Goal: Communication & Community: Answer question/provide support

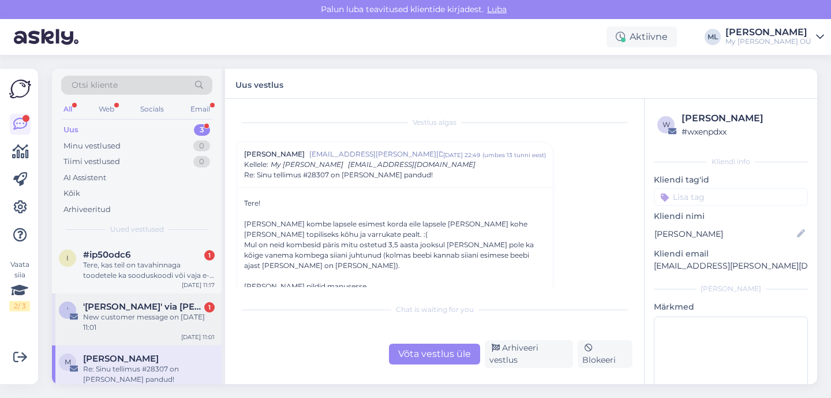
click at [113, 316] on div "New customer message on [DATE] 11:01" at bounding box center [149, 322] width 132 height 21
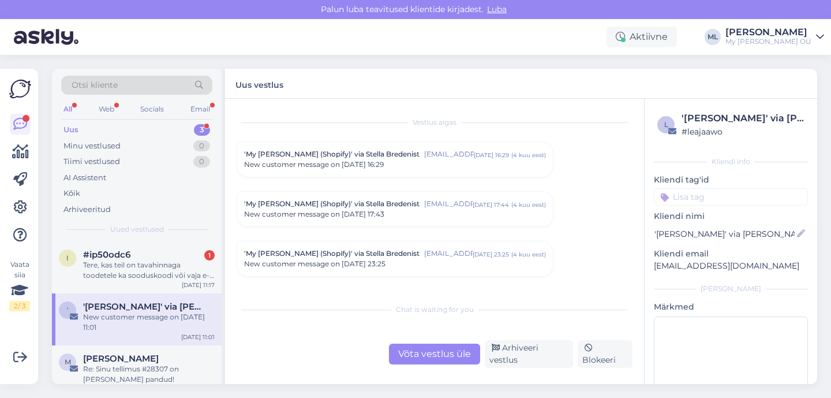
scroll to position [4893, 0]
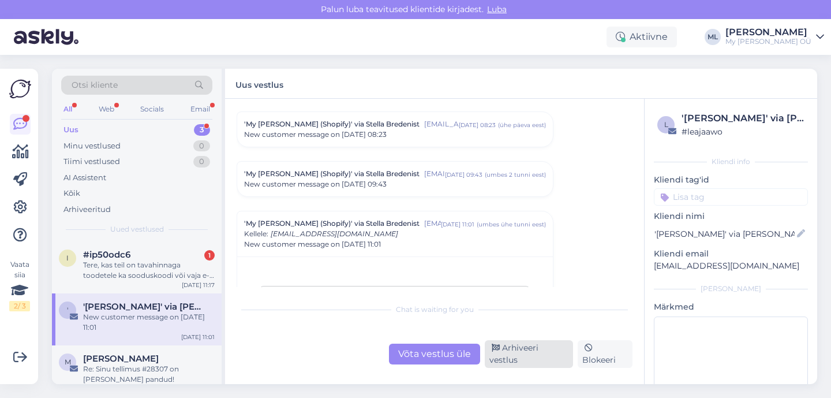
click at [563, 358] on div "Arhiveeri vestlus" at bounding box center [529, 354] width 88 height 28
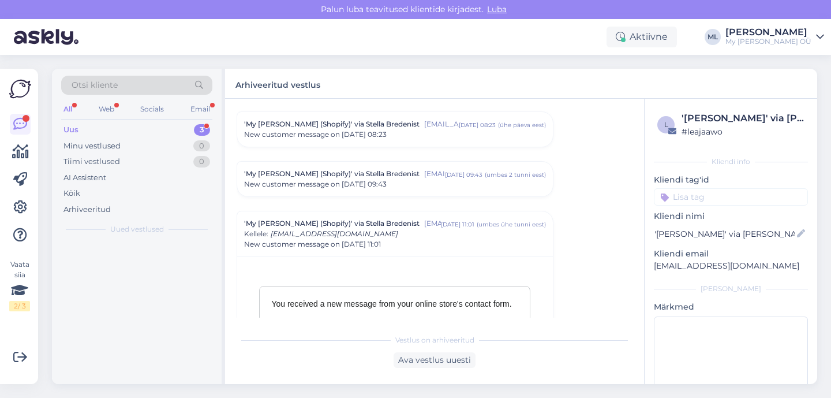
scroll to position [4993, 0]
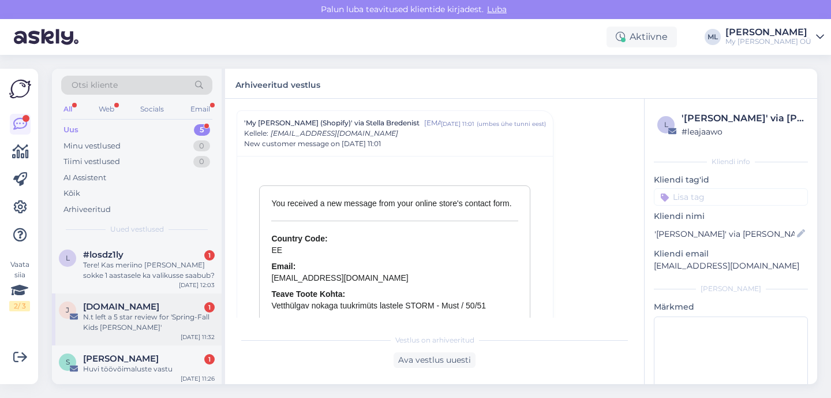
click at [96, 328] on div "N.t left a 5 star review for 'Spring-Fall Kids [PERSON_NAME]'" at bounding box center [149, 322] width 132 height 21
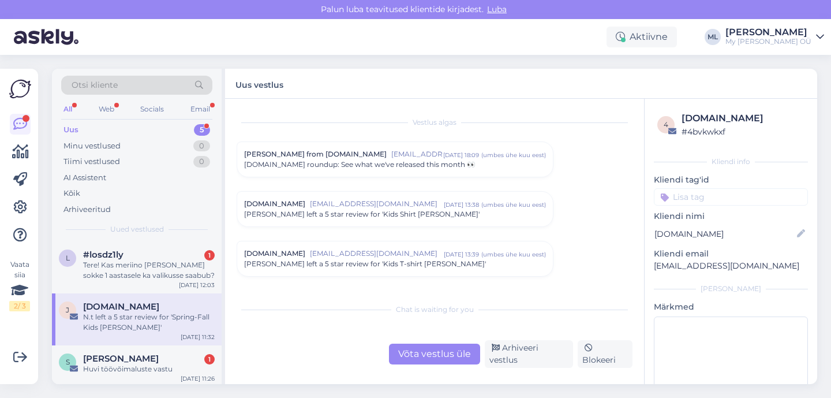
scroll to position [4843, 0]
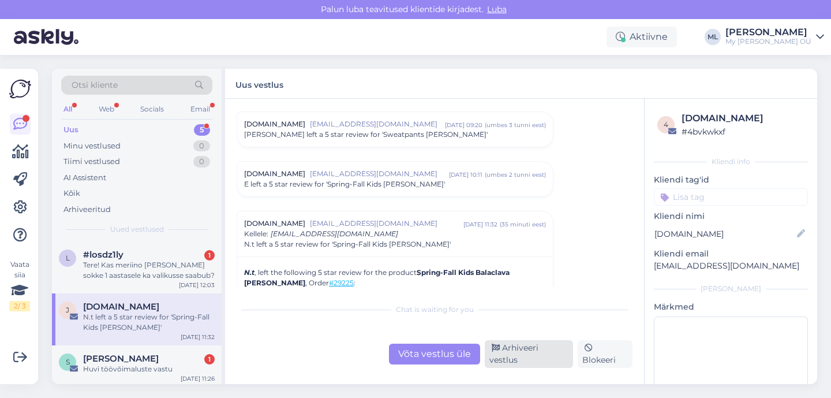
click at [512, 357] on div "Arhiveeri vestlus" at bounding box center [529, 354] width 88 height 28
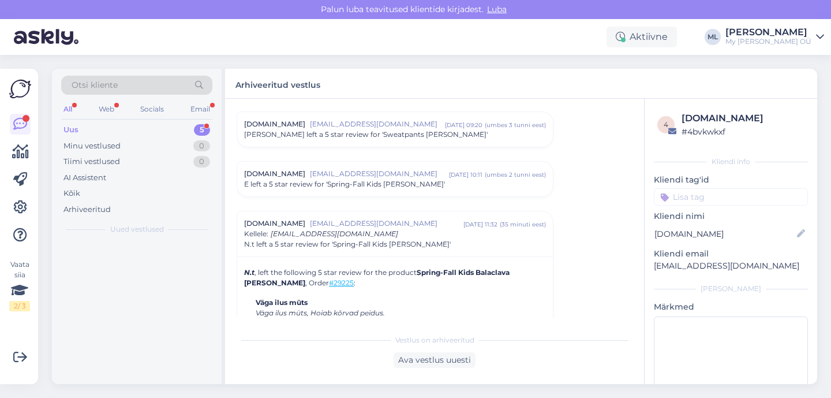
scroll to position [4944, 0]
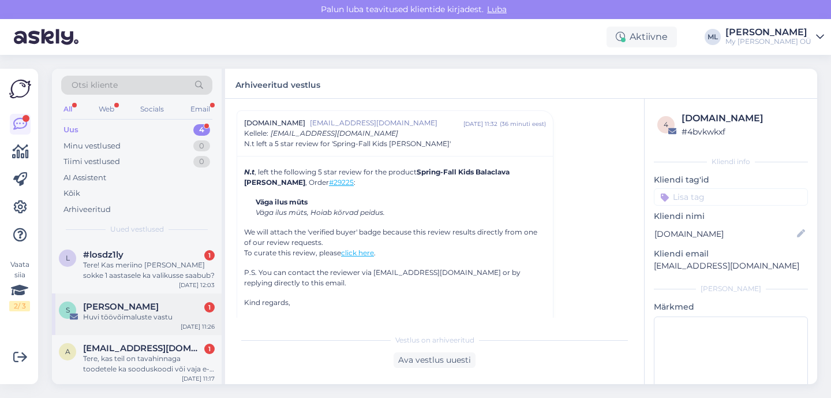
click at [177, 314] on div "Huvi töövõimaluste vastu" at bounding box center [149, 317] width 132 height 10
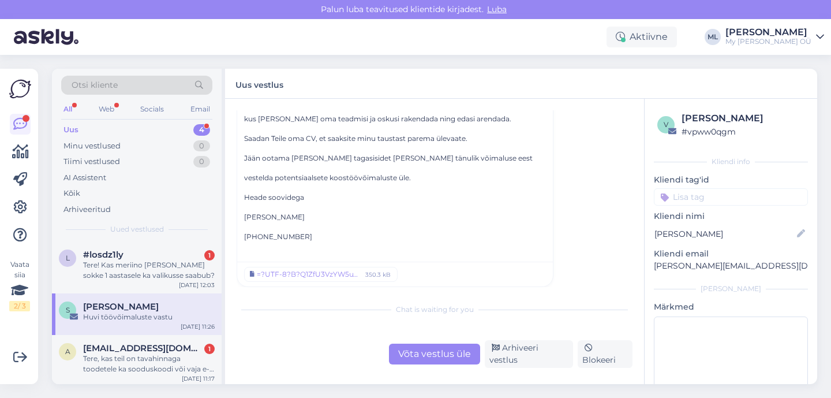
scroll to position [55, 0]
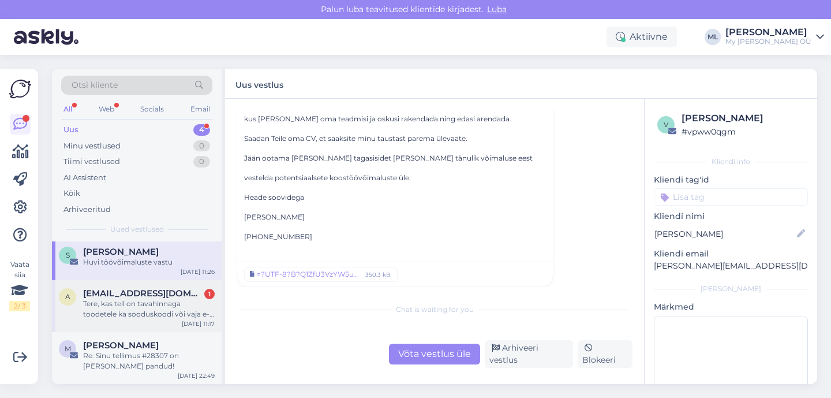
click at [133, 316] on div "Tere, kas teil on tavahinnaga toodetele ka sooduskoodi või vaja e-esmaspäevani/…" at bounding box center [149, 308] width 132 height 21
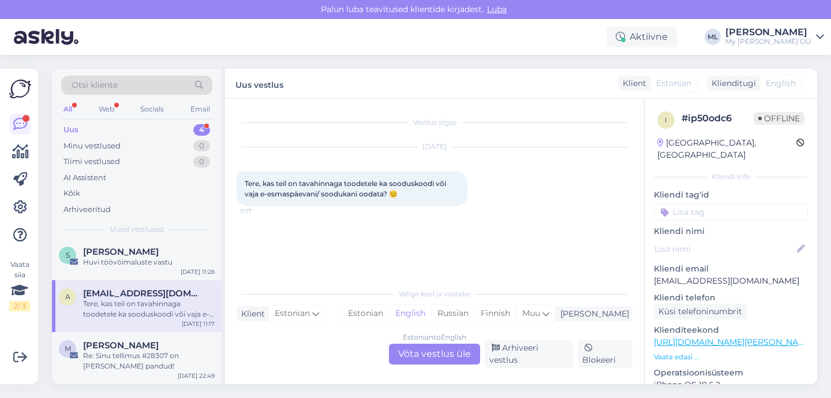
scroll to position [0, 0]
click at [128, 310] on div "Tere, kas teil on tavahinnaga toodetele ka sooduskoodi või vaja e-esmaspäevani/…" at bounding box center [149, 308] width 132 height 21
click at [448, 356] on div "Estonian to English Võta vestlus üle" at bounding box center [434, 353] width 91 height 21
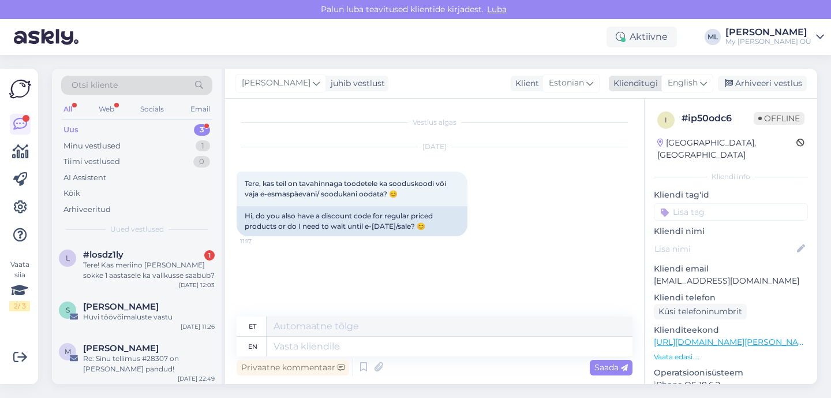
click at [687, 92] on div "English" at bounding box center [687, 83] width 52 height 18
type input "est"
click at [683, 128] on link "Estonian" at bounding box center [661, 134] width 127 height 18
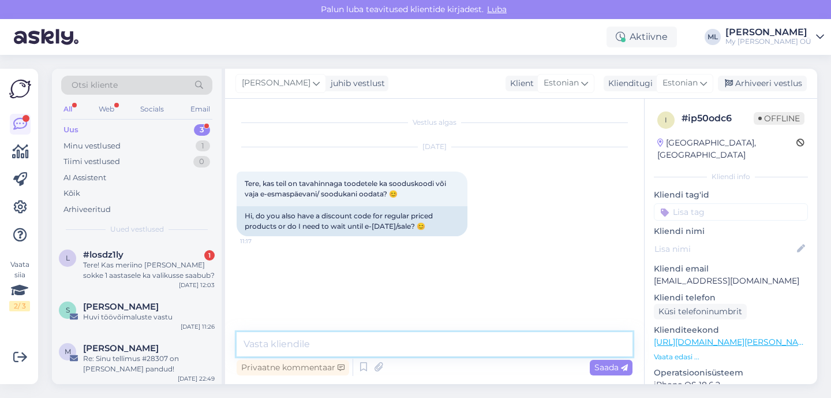
click at [282, 349] on textarea at bounding box center [435, 344] width 396 height 24
paste textarea "Tere! Hetkel ei ole kehtivat sooduskoodi pakkuda, [PERSON_NAME] aga soovitan so…"
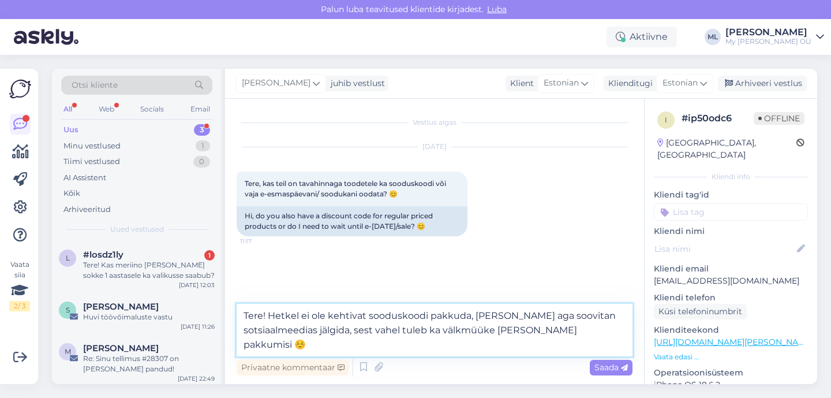
click at [319, 330] on textarea "Tere! Hetkel ei ole kehtivat sooduskoodi pakkuda, [PERSON_NAME] aga soovitan so…" at bounding box center [435, 330] width 396 height 53
click at [243, 342] on textarea "Tere! Hetkel ei ole kehtivat sooduskoodi pakkuda, [PERSON_NAME] aga soovitan so…" at bounding box center [435, 330] width 396 height 53
type textarea "Tere! Hetkel ei ole kehtivat sooduskoodi pakkuda, [PERSON_NAME] aga soovitan so…"
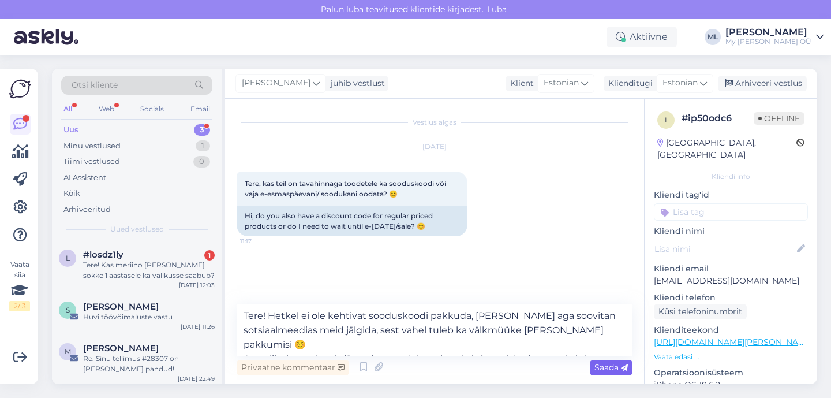
click at [602, 363] on span "Saada" at bounding box center [610, 367] width 33 height 10
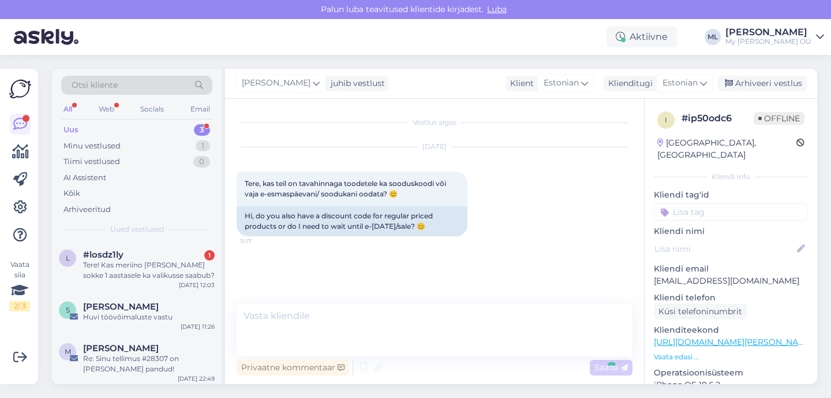
scroll to position [18, 0]
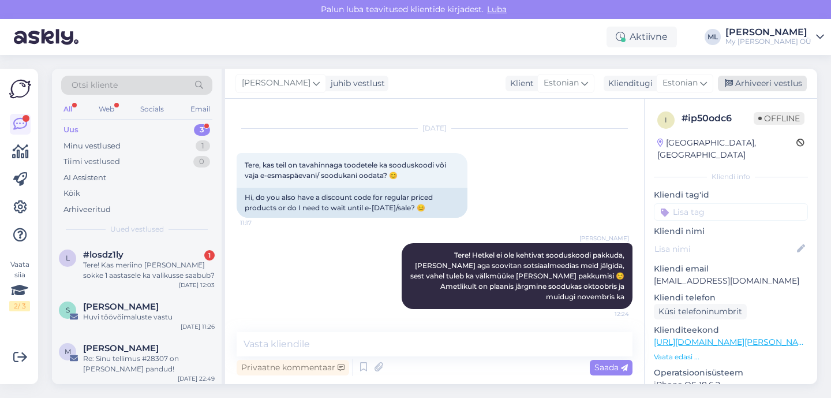
click at [760, 82] on div "Arhiveeri vestlus" at bounding box center [762, 84] width 89 height 16
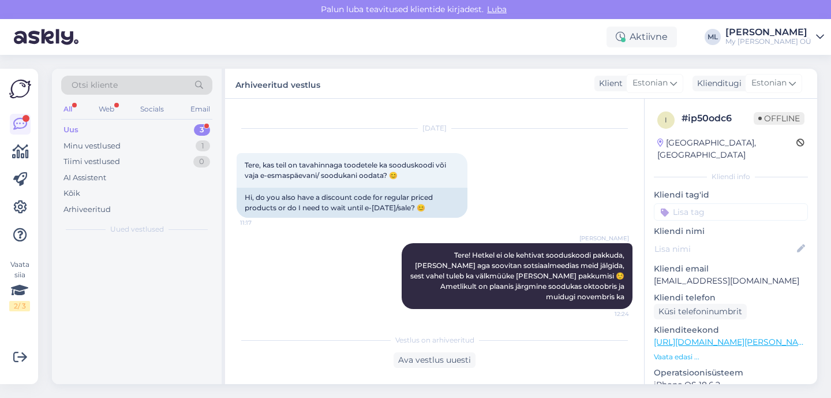
scroll to position [23, 0]
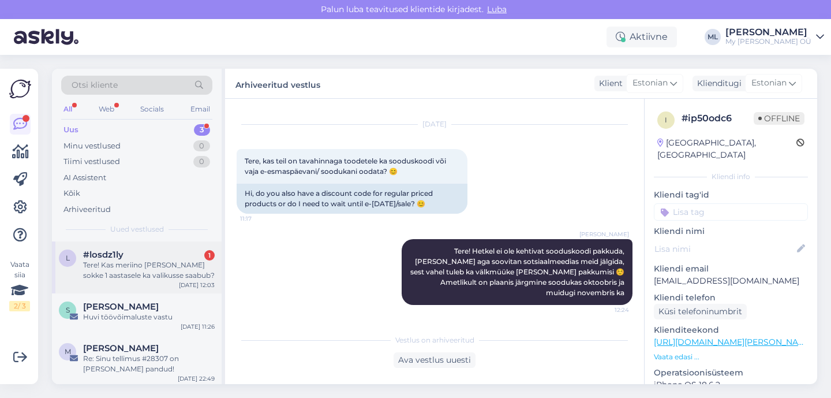
click at [124, 274] on div "Tere! Kas meriino [PERSON_NAME] sokke 1 aastasele ka valikusse saabub?" at bounding box center [149, 270] width 132 height 21
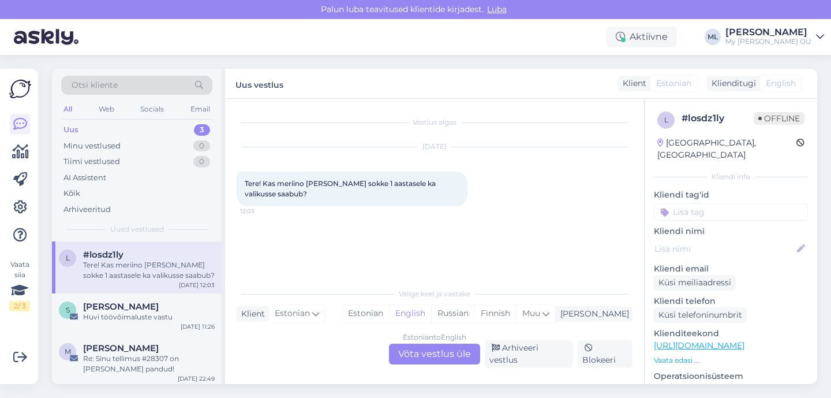
scroll to position [0, 0]
click at [424, 356] on div "Estonian to English Võta vestlus üle" at bounding box center [434, 353] width 91 height 21
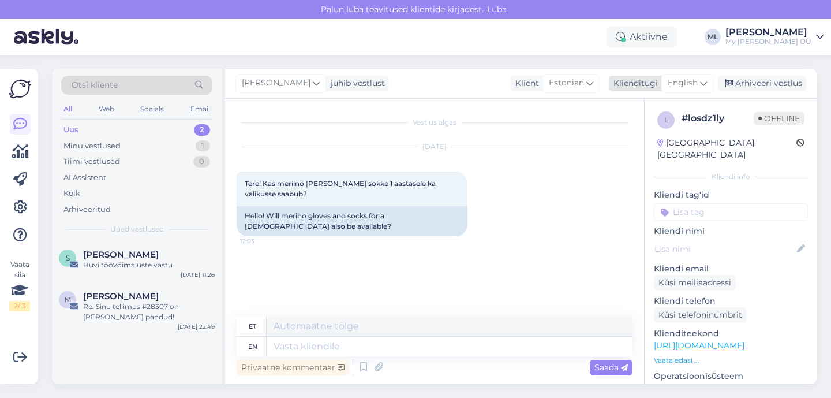
click at [695, 90] on div "English" at bounding box center [687, 83] width 52 height 18
click at [660, 134] on link "Estonian" at bounding box center [661, 134] width 127 height 18
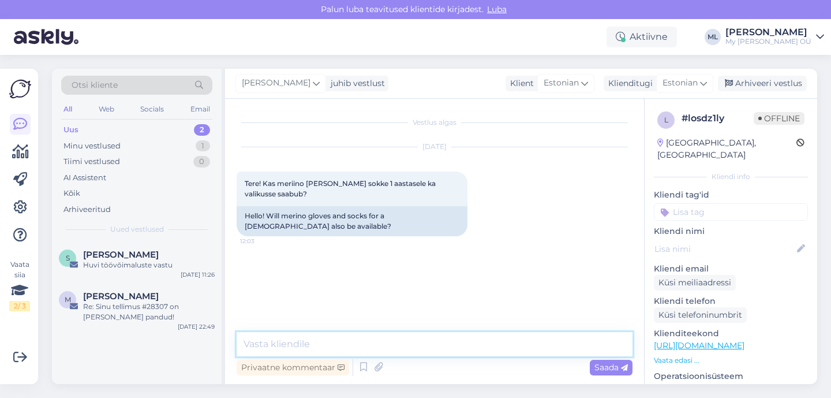
click at [348, 341] on textarea at bounding box center [435, 344] width 396 height 24
type textarea "Tere! Meriinosokid on e-poes olemas hetkel. Kindaid [PERSON_NAME]"
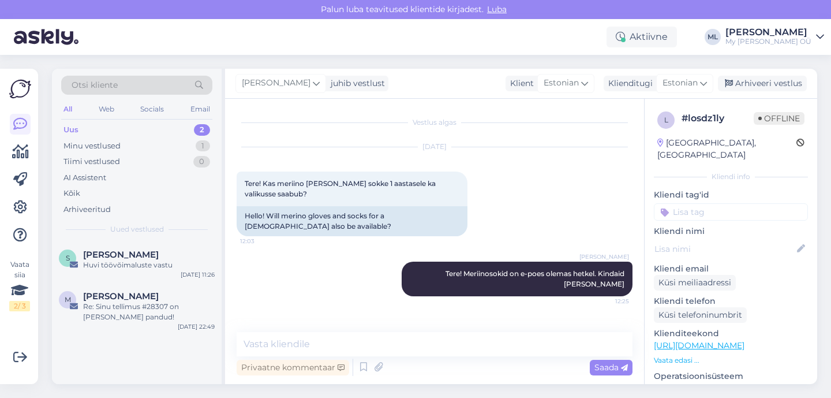
click at [508, 358] on div "Privaatne kommentaar Saada" at bounding box center [435, 367] width 396 height 22
click at [477, 346] on textarea at bounding box center [435, 344] width 396 height 24
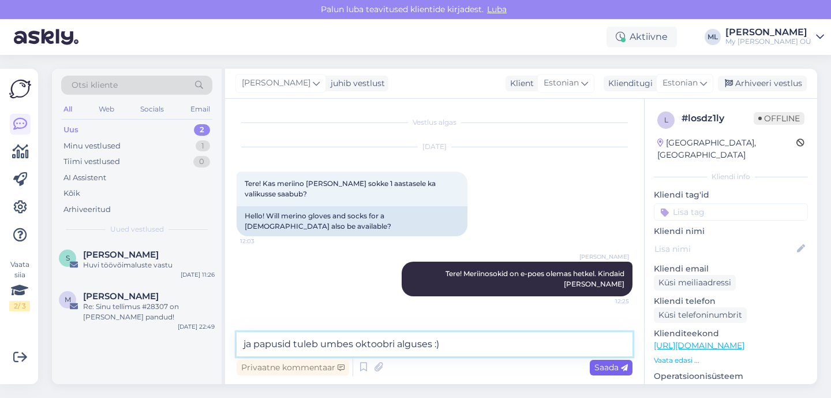
type textarea "ja papusid tuleb umbes oktoobri alguses :)"
click at [617, 365] on span "Saada" at bounding box center [610, 367] width 33 height 10
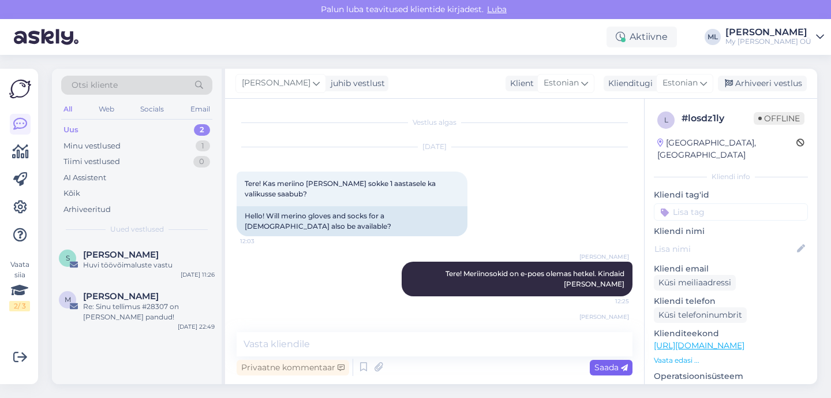
scroll to position [27, 0]
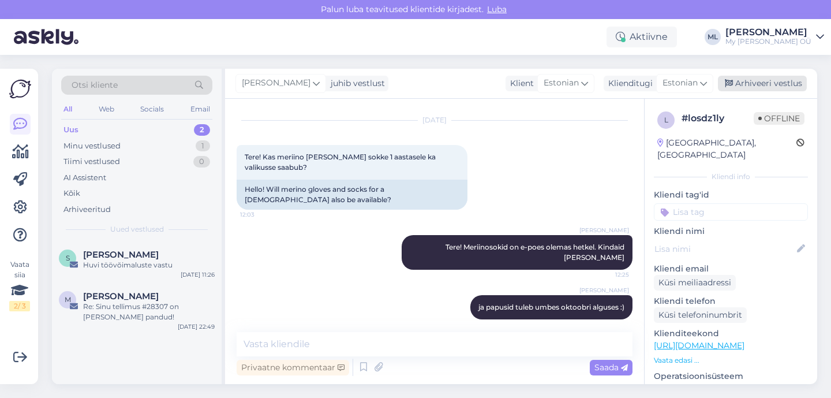
click at [742, 81] on div "Arhiveeri vestlus" at bounding box center [762, 84] width 89 height 16
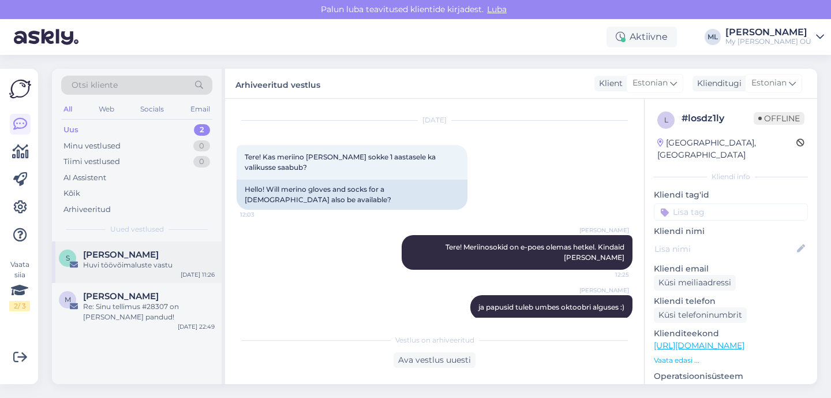
click at [203, 265] on div "Huvi töövõimaluste vastu" at bounding box center [149, 265] width 132 height 10
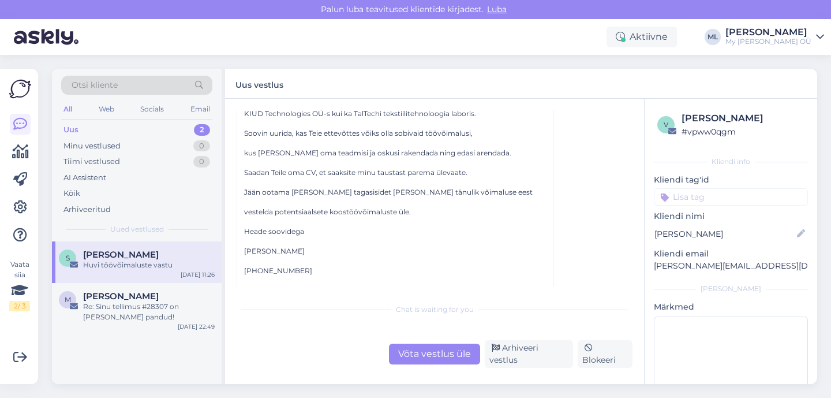
scroll to position [189, 0]
click at [118, 139] on div "Minu vestlused 0" at bounding box center [136, 146] width 151 height 16
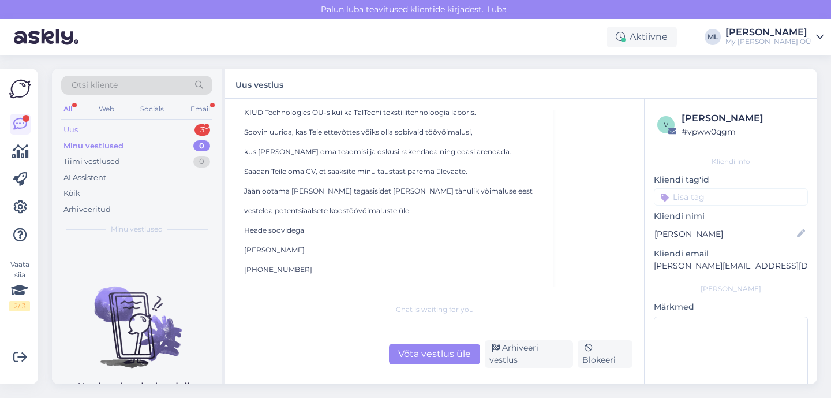
click at [96, 124] on div "Uus 3" at bounding box center [136, 130] width 151 height 16
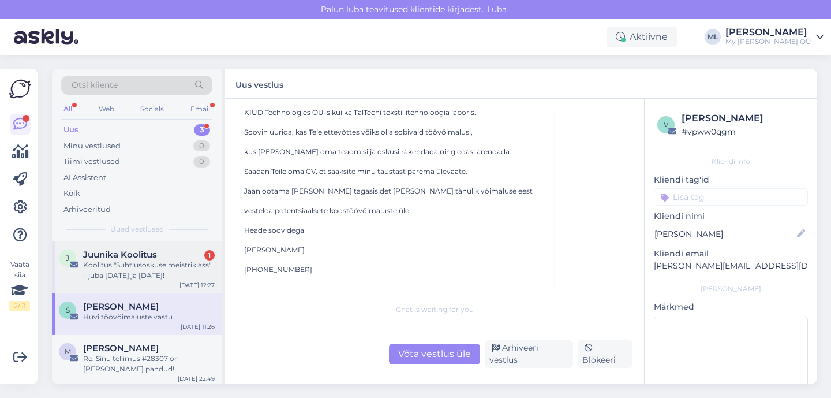
click at [168, 276] on div "Koolitus "Suhtlusoskuse meistriklass" – juba [DATE] ja [DATE]!" at bounding box center [149, 270] width 132 height 21
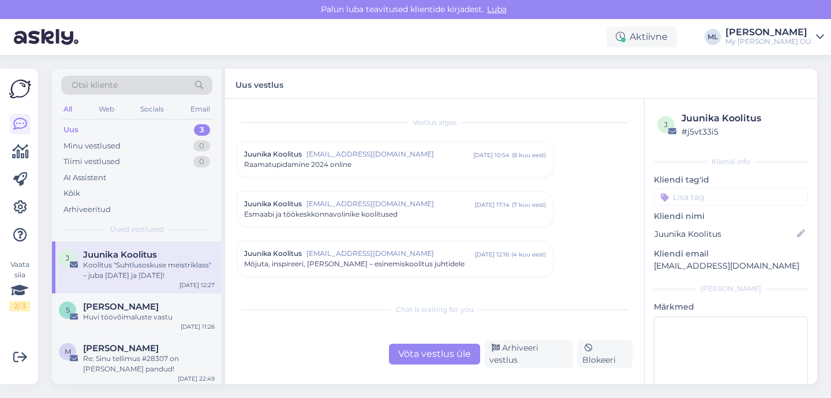
scroll to position [874, 0]
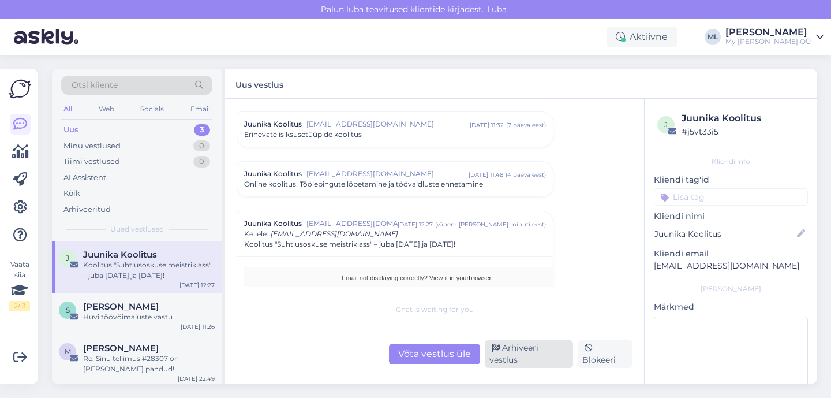
click at [504, 359] on div "Arhiveeri vestlus" at bounding box center [529, 354] width 88 height 28
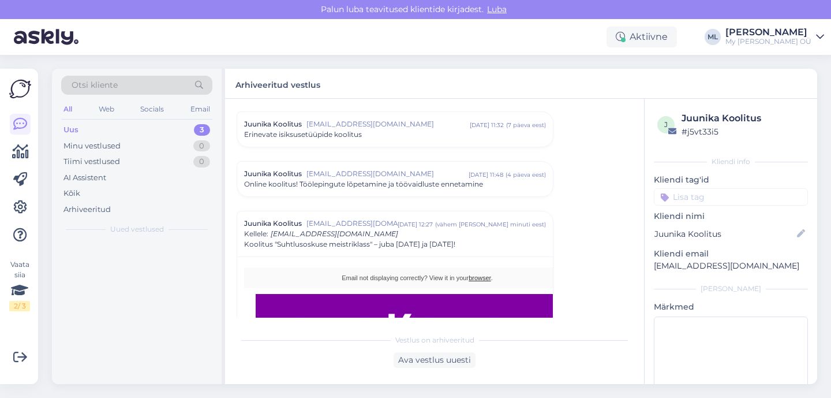
scroll to position [974, 0]
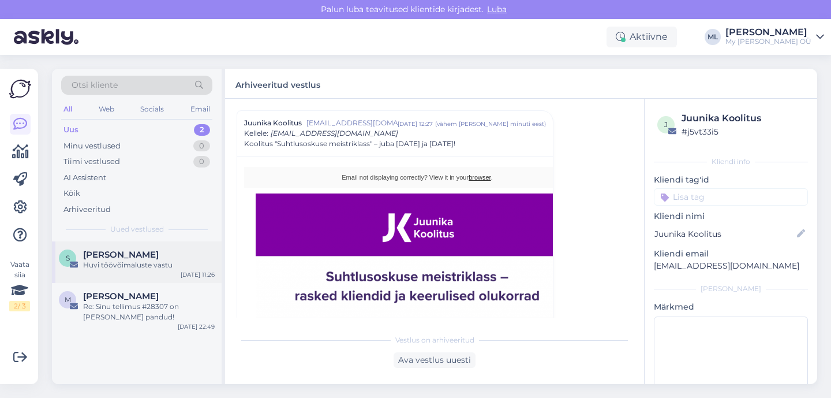
click at [153, 258] on div "[PERSON_NAME]" at bounding box center [149, 254] width 132 height 10
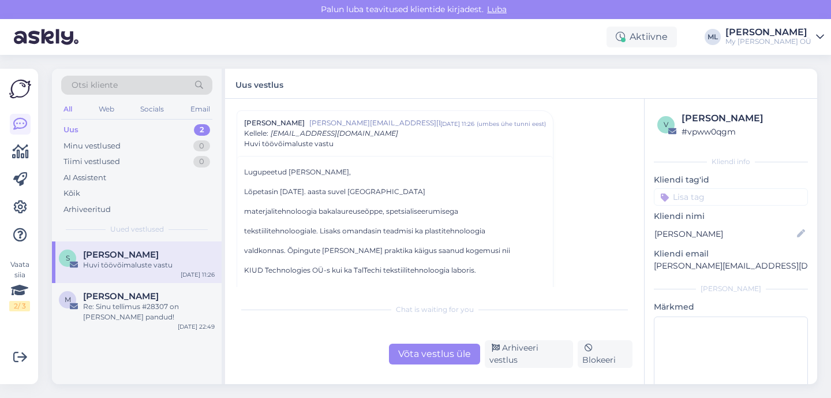
click at [127, 258] on span "[PERSON_NAME]" at bounding box center [121, 254] width 76 height 10
click at [434, 351] on div "Võta vestlus üle" at bounding box center [434, 353] width 91 height 21
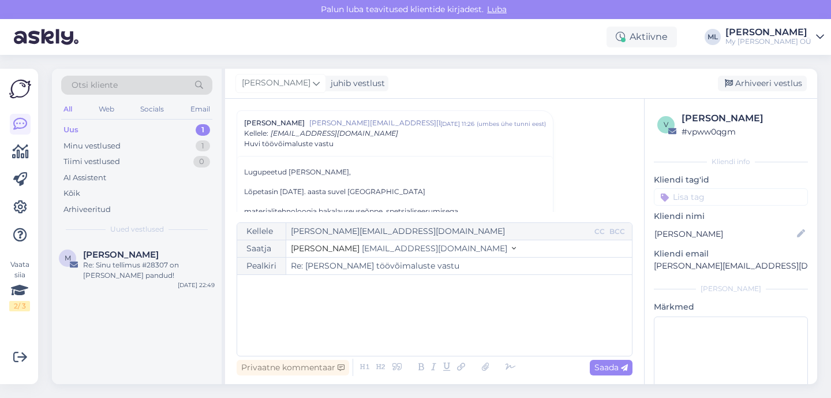
click at [381, 243] on button "Stella [EMAIL_ADDRESS][DOMAIN_NAME]" at bounding box center [403, 248] width 225 height 12
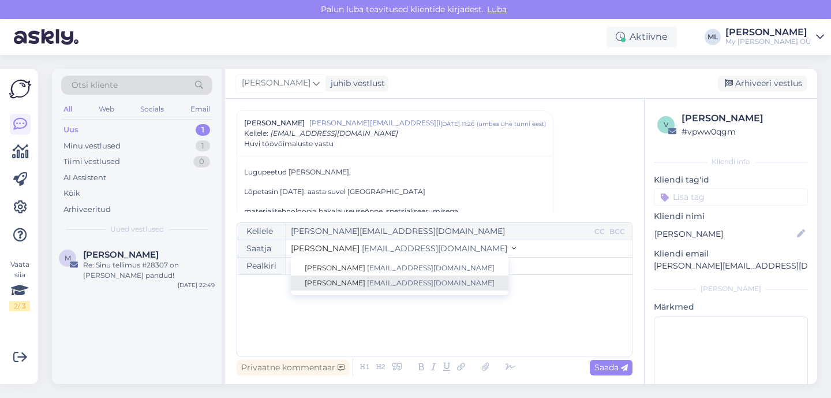
click at [368, 285] on span "[EMAIL_ADDRESS][DOMAIN_NAME]" at bounding box center [431, 282] width 128 height 9
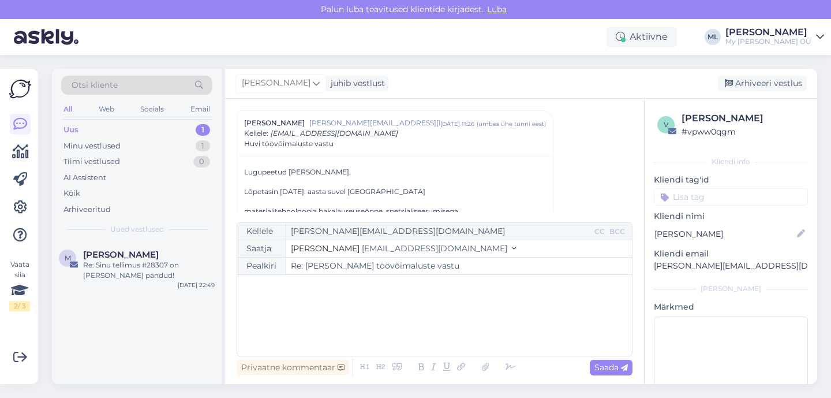
click at [310, 306] on div "﻿" at bounding box center [434, 314] width 383 height 69
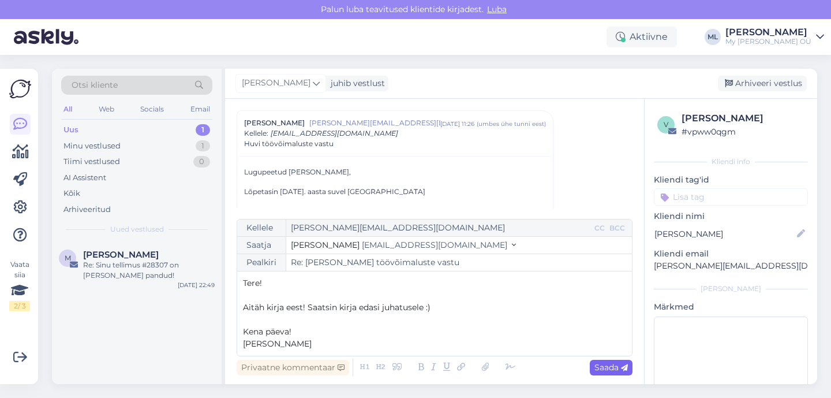
click at [608, 368] on span "Saada" at bounding box center [610, 367] width 33 height 10
type input "Re: Re: [PERSON_NAME] töövõimaluste vastu"
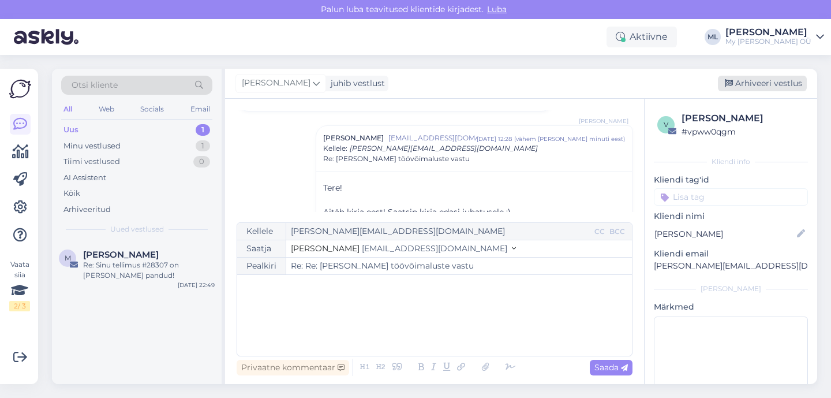
click at [726, 83] on icon at bounding box center [729, 84] width 8 height 8
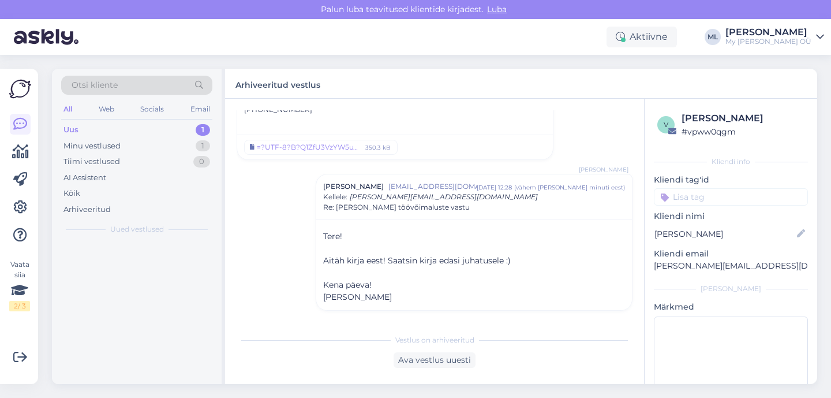
scroll to position [349, 0]
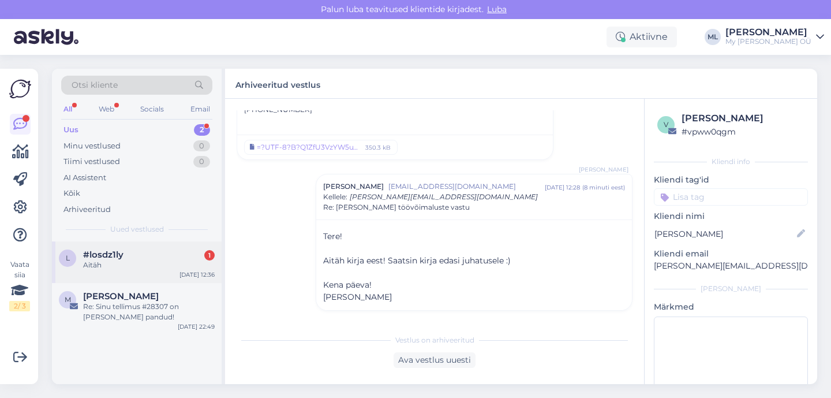
click at [146, 266] on div "Aitäh" at bounding box center [149, 265] width 132 height 10
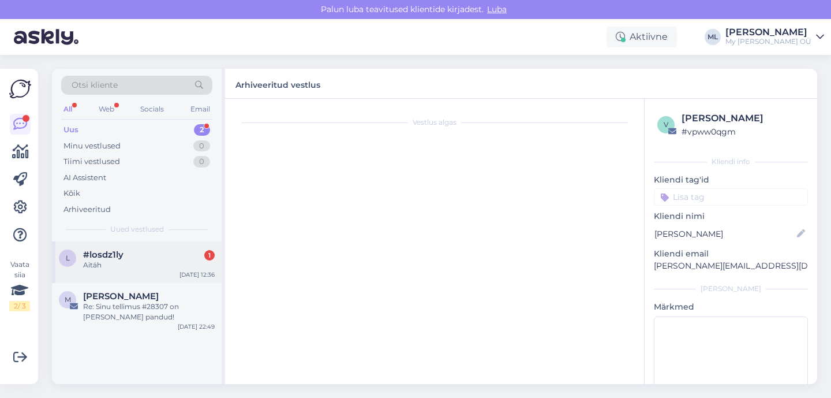
scroll to position [119, 0]
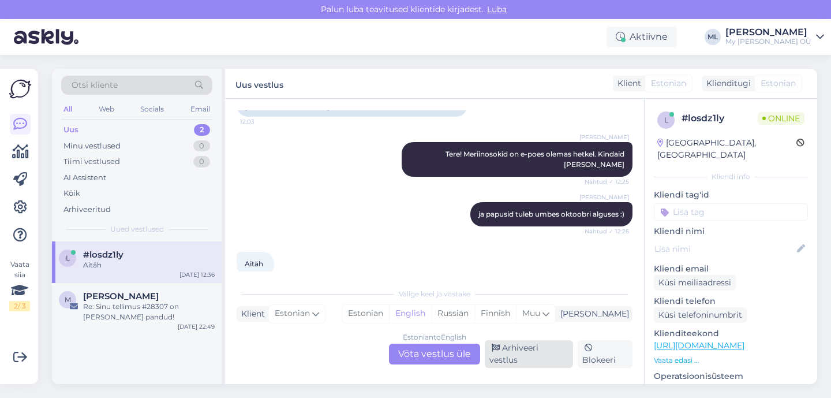
click at [506, 355] on div "Arhiveeri vestlus" at bounding box center [529, 354] width 88 height 28
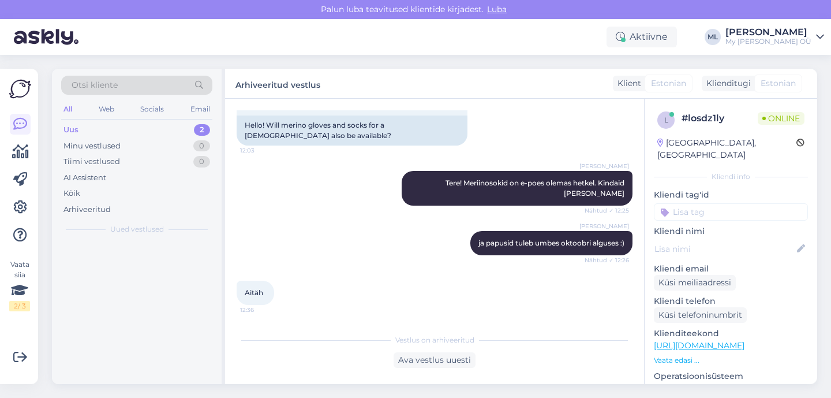
scroll to position [80, 0]
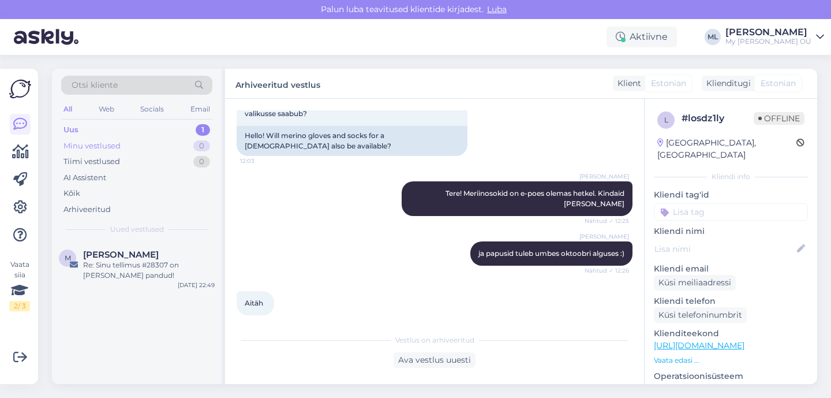
click at [147, 143] on div "Minu vestlused 0" at bounding box center [136, 146] width 151 height 16
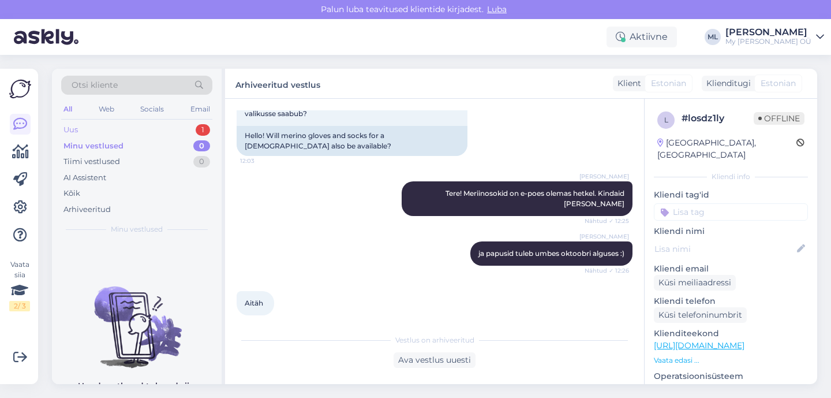
click at [77, 123] on div "Uus 1" at bounding box center [136, 130] width 151 height 16
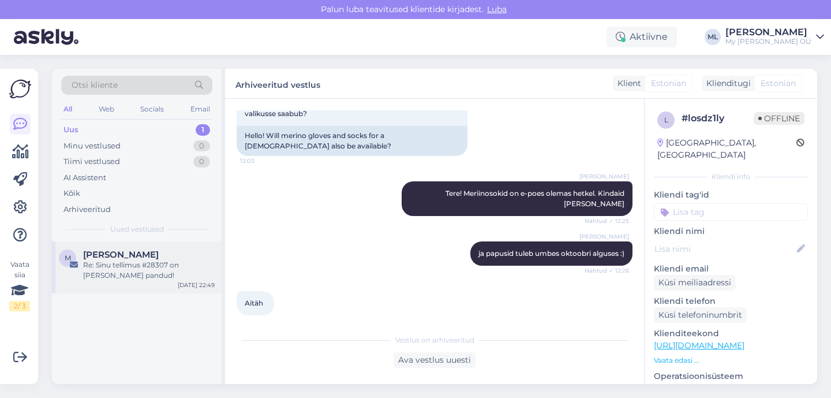
click at [94, 264] on div "Re: Sinu tellimus #28307 on [PERSON_NAME] pandud!" at bounding box center [149, 270] width 132 height 21
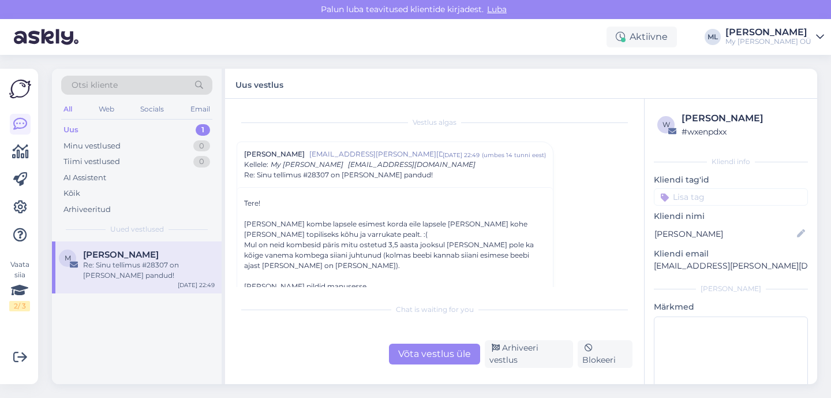
click at [414, 358] on div "Võta vestlus üle" at bounding box center [434, 353] width 91 height 21
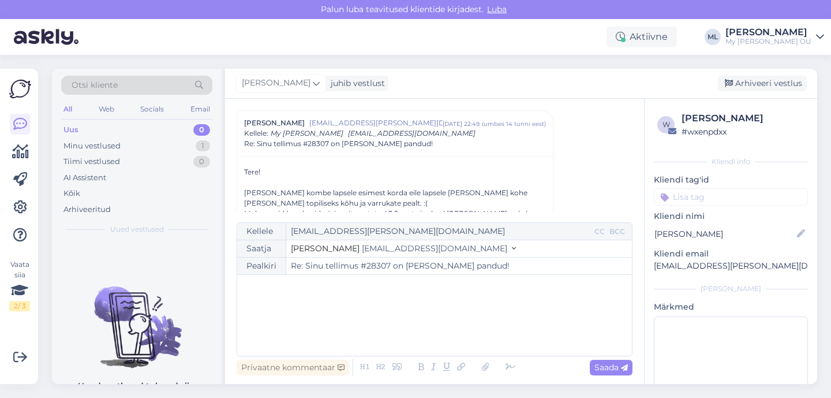
click at [399, 243] on span "[EMAIL_ADDRESS][DOMAIN_NAME]" at bounding box center [434, 248] width 145 height 10
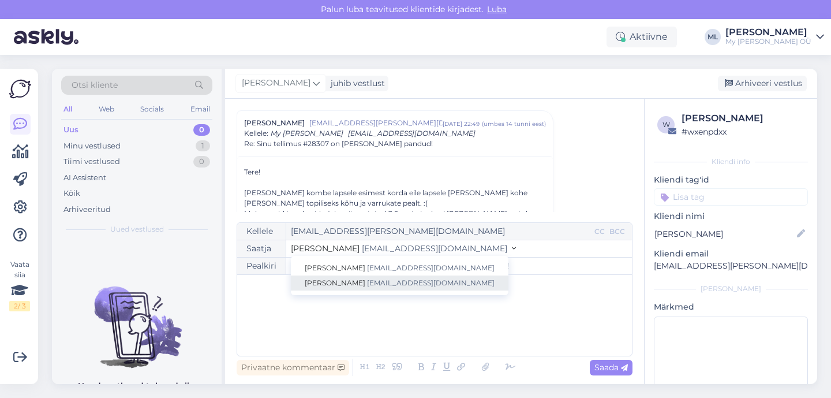
click at [382, 279] on span "[EMAIL_ADDRESS][DOMAIN_NAME]" at bounding box center [431, 282] width 128 height 9
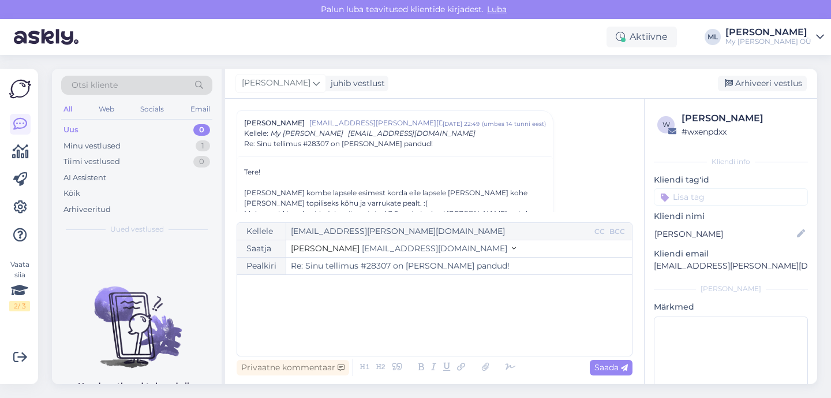
click at [336, 298] on div "﻿" at bounding box center [434, 314] width 383 height 69
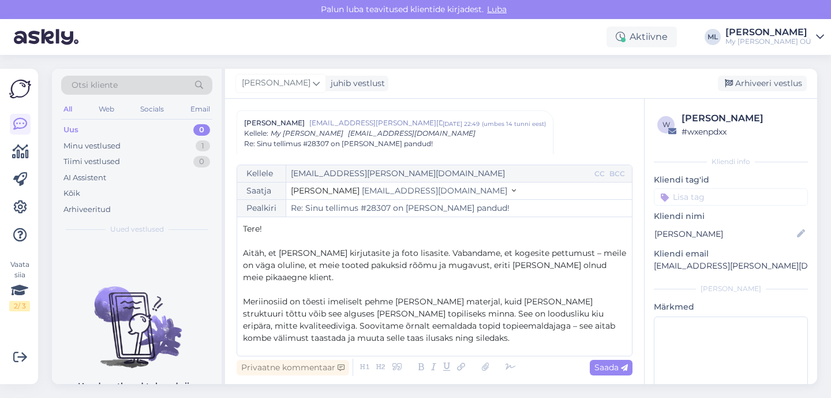
scroll to position [1, 0]
click at [401, 252] on span "Aitäh, et [PERSON_NAME] kirjutasite ja foto lisasite. Vabandame, et kogesite pe…" at bounding box center [435, 264] width 385 height 35
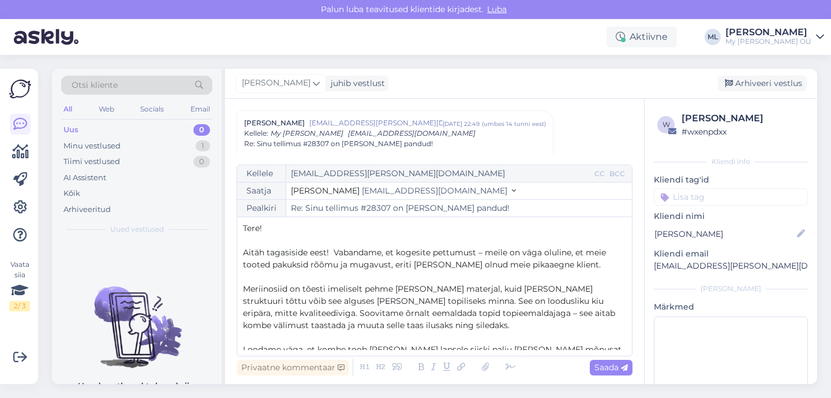
click at [391, 133] on span "[EMAIL_ADDRESS][DOMAIN_NAME]" at bounding box center [412, 133] width 128 height 9
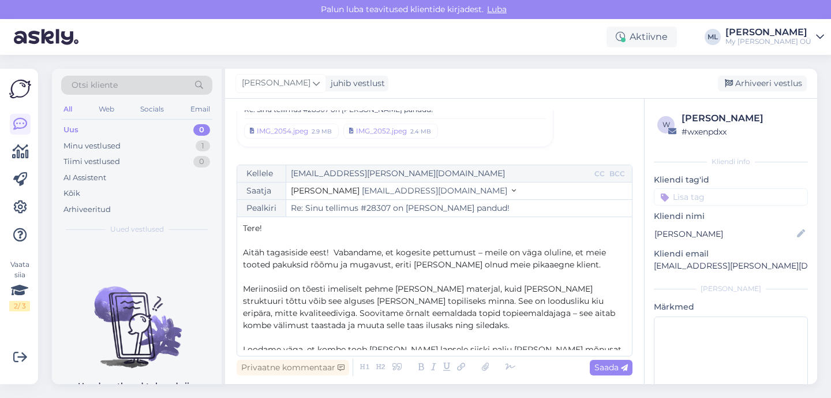
click at [574, 266] on p "Aitäh tagasiside eest! Vabandame, et kogesite pettumust – meile on väga oluline…" at bounding box center [434, 258] width 383 height 24
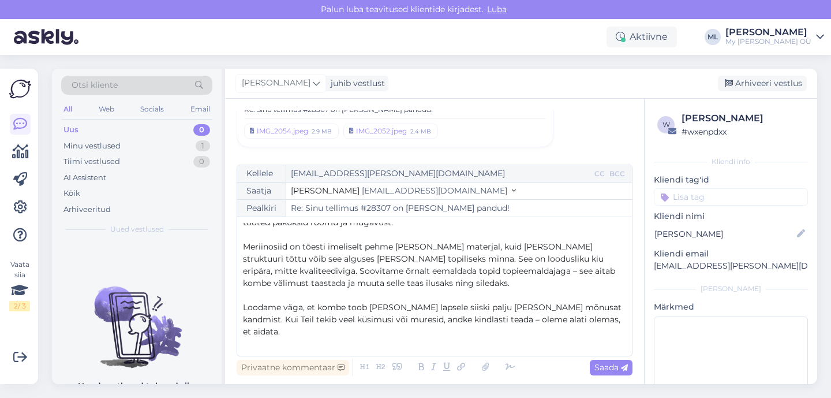
scroll to position [40, 0]
click at [492, 323] on span "Loodame väga, et kombe toob [PERSON_NAME] lapsele siiski palju [PERSON_NAME] mõ…" at bounding box center [433, 321] width 381 height 35
click at [576, 327] on p "Loodame väga, et kombe toob [PERSON_NAME] lapsele siiski palju [PERSON_NAME] mõ…" at bounding box center [434, 322] width 383 height 36
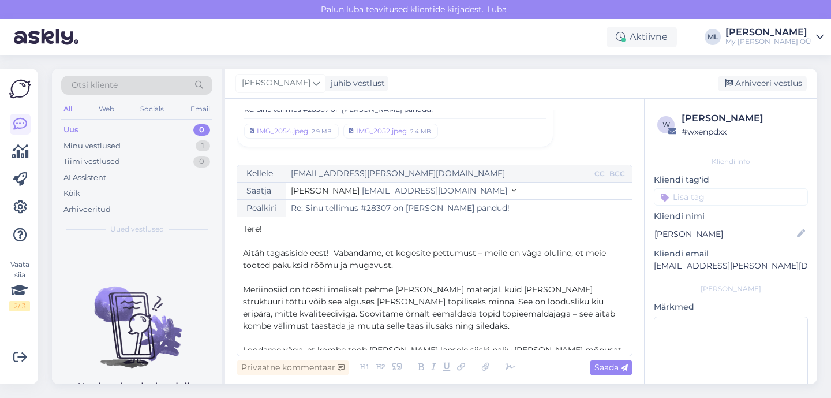
scroll to position [3, 0]
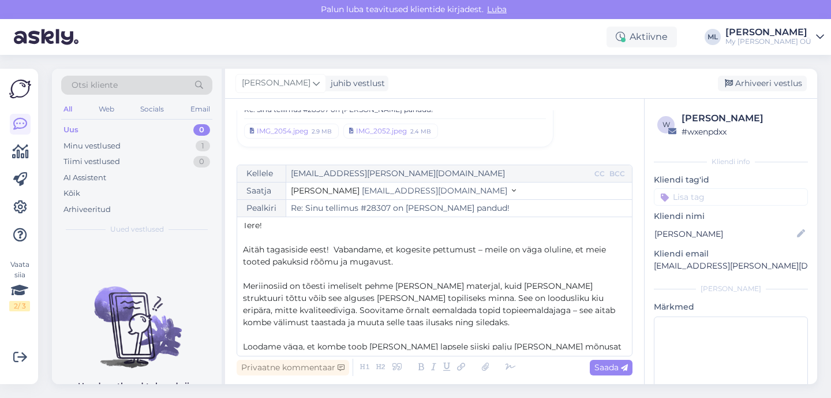
click at [484, 249] on span "Aitäh tagasiside eest! Vabandame, et kogesite pettumust – meile on väga oluline…" at bounding box center [425, 255] width 365 height 23
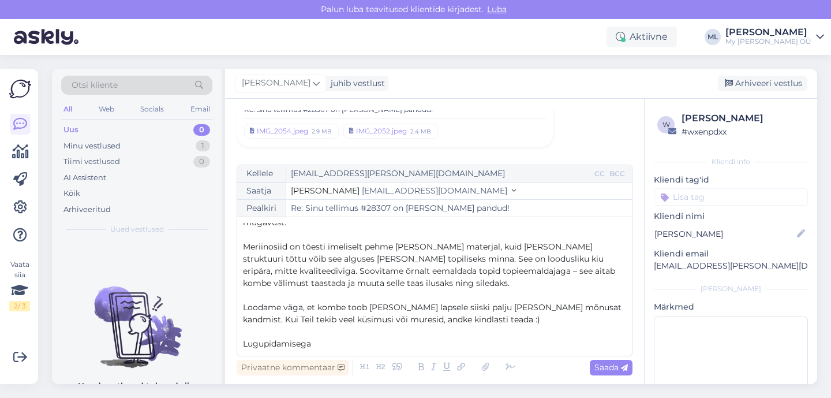
click at [325, 340] on p "Lugupidamisega" at bounding box center [434, 344] width 383 height 12
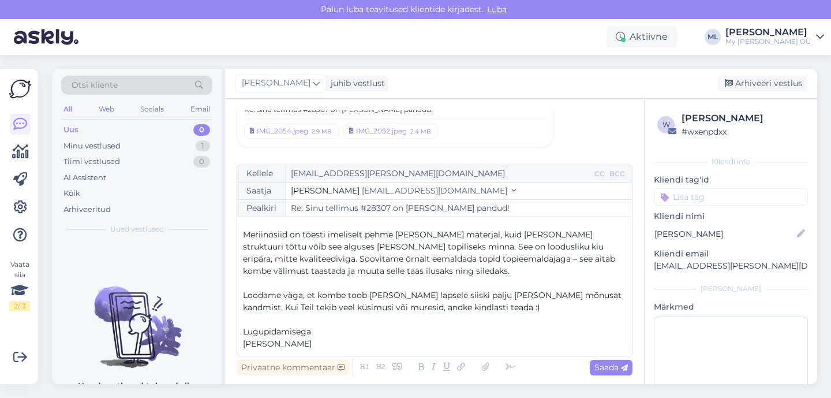
click at [338, 328] on p "Lugupidamisega" at bounding box center [434, 331] width 383 height 12
click at [597, 373] on div "Saada" at bounding box center [611, 367] width 43 height 16
type input "Re: Sinu tellimus #28307 on [PERSON_NAME] pandud!"
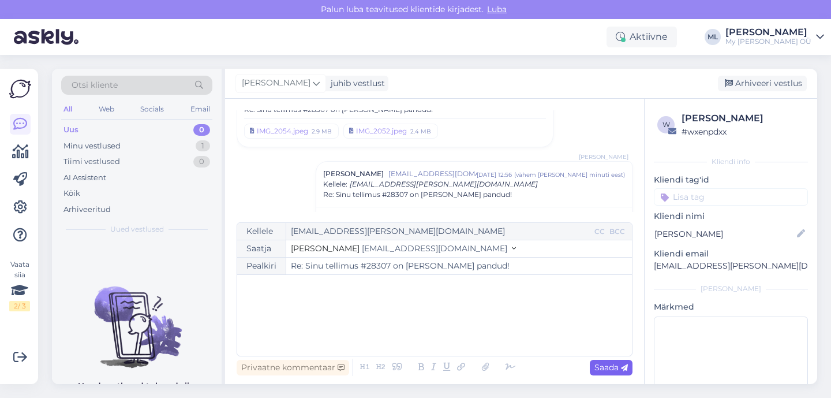
scroll to position [87, 0]
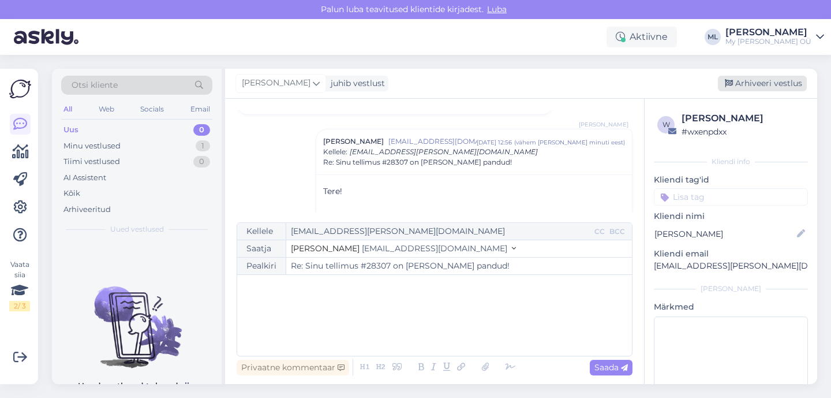
click at [752, 84] on div "Arhiveeri vestlus" at bounding box center [762, 84] width 89 height 16
